Goal: Transaction & Acquisition: Book appointment/travel/reservation

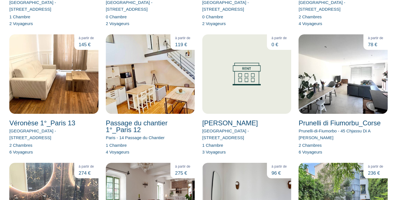
scroll to position [826, 0]
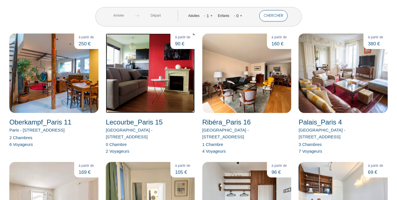
click at [167, 82] on img at bounding box center [150, 74] width 89 height 80
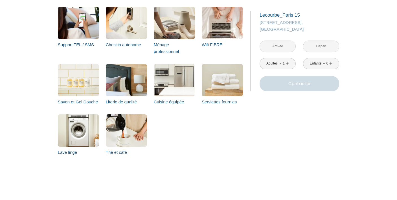
scroll to position [1432, 0]
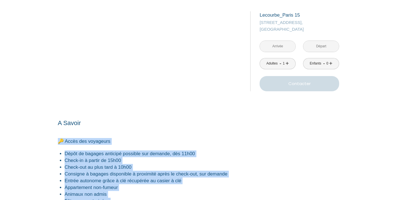
drag, startPoint x: 58, startPoint y: 108, endPoint x: 138, endPoint y: 180, distance: 108.1
click at [138, 180] on p "🔑 Accès des voyageurs Dépôt de bagages anticipé possible sur demande, dès 11h00…" at bounding box center [143, 174] width 170 height 73
copy p "🔑 Accès des voyageurs Dépôt de bagages anticipé possible sur demande, dès 11h00…"
